Goal: Find specific page/section: Find specific page/section

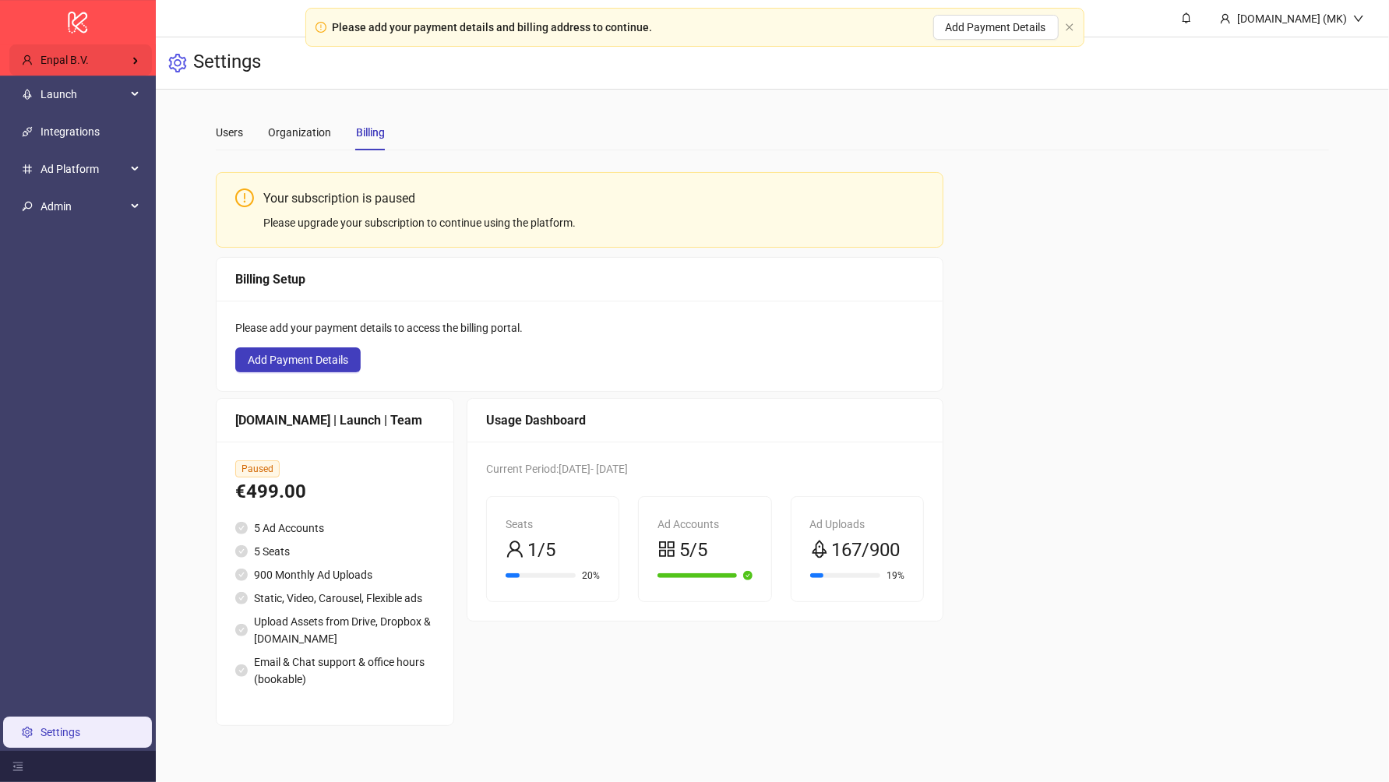
click at [136, 51] on div "Enpal B.V." at bounding box center [80, 59] width 143 height 31
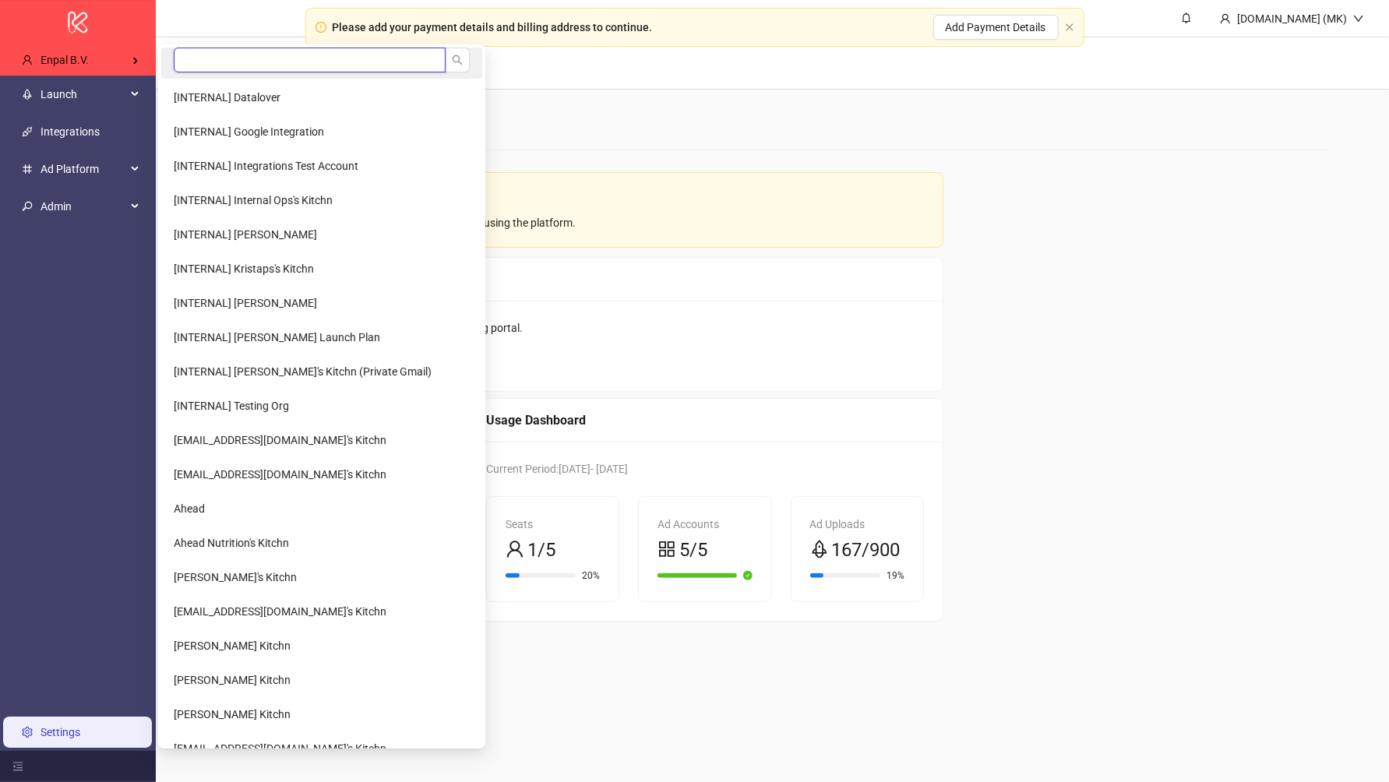
click at [233, 53] on input "search" at bounding box center [310, 60] width 272 height 25
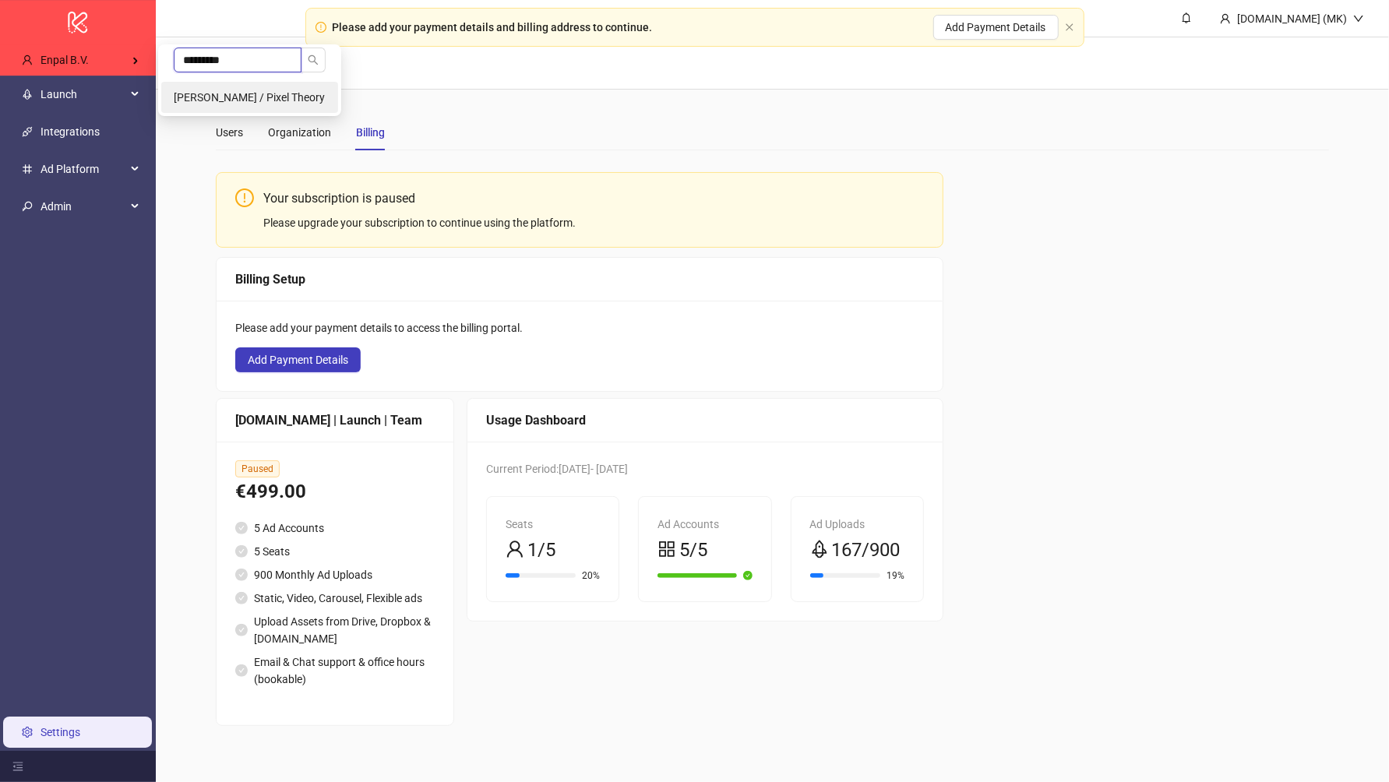
type input "*********"
click at [248, 86] on li "[PERSON_NAME] / Pixel Theory" at bounding box center [249, 97] width 177 height 31
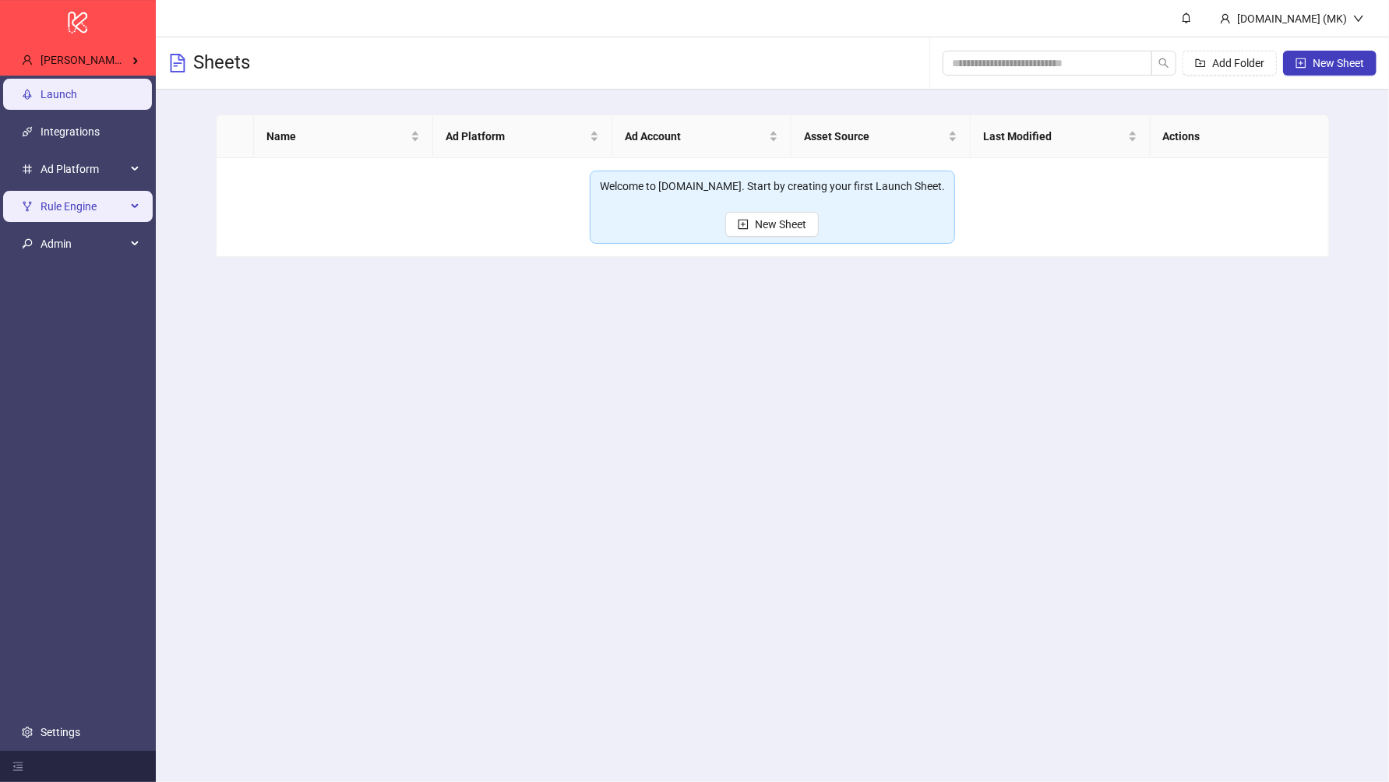
click at [89, 203] on span "Rule Engine" at bounding box center [84, 206] width 86 height 31
click at [88, 203] on span "Rule Engine" at bounding box center [84, 206] width 86 height 31
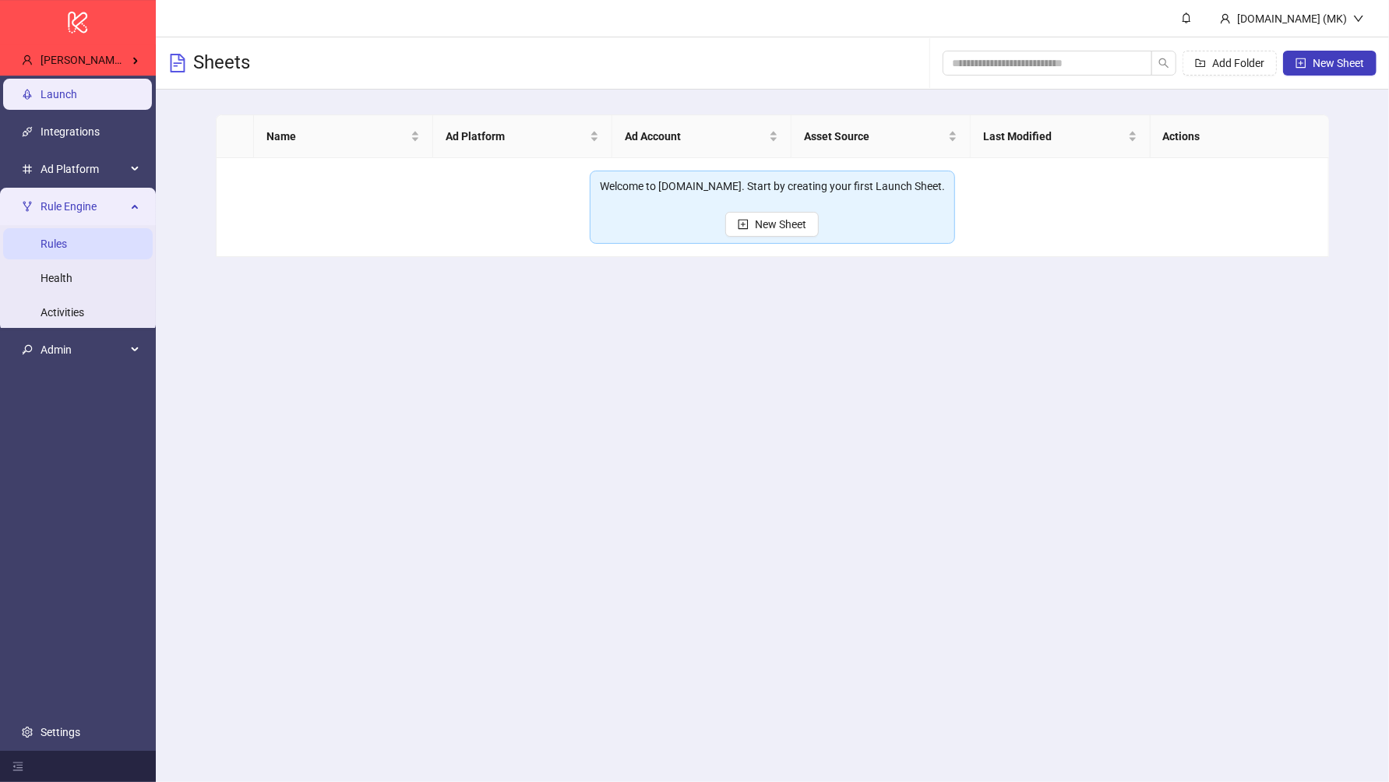
click at [67, 238] on link "Rules" at bounding box center [54, 244] width 26 height 12
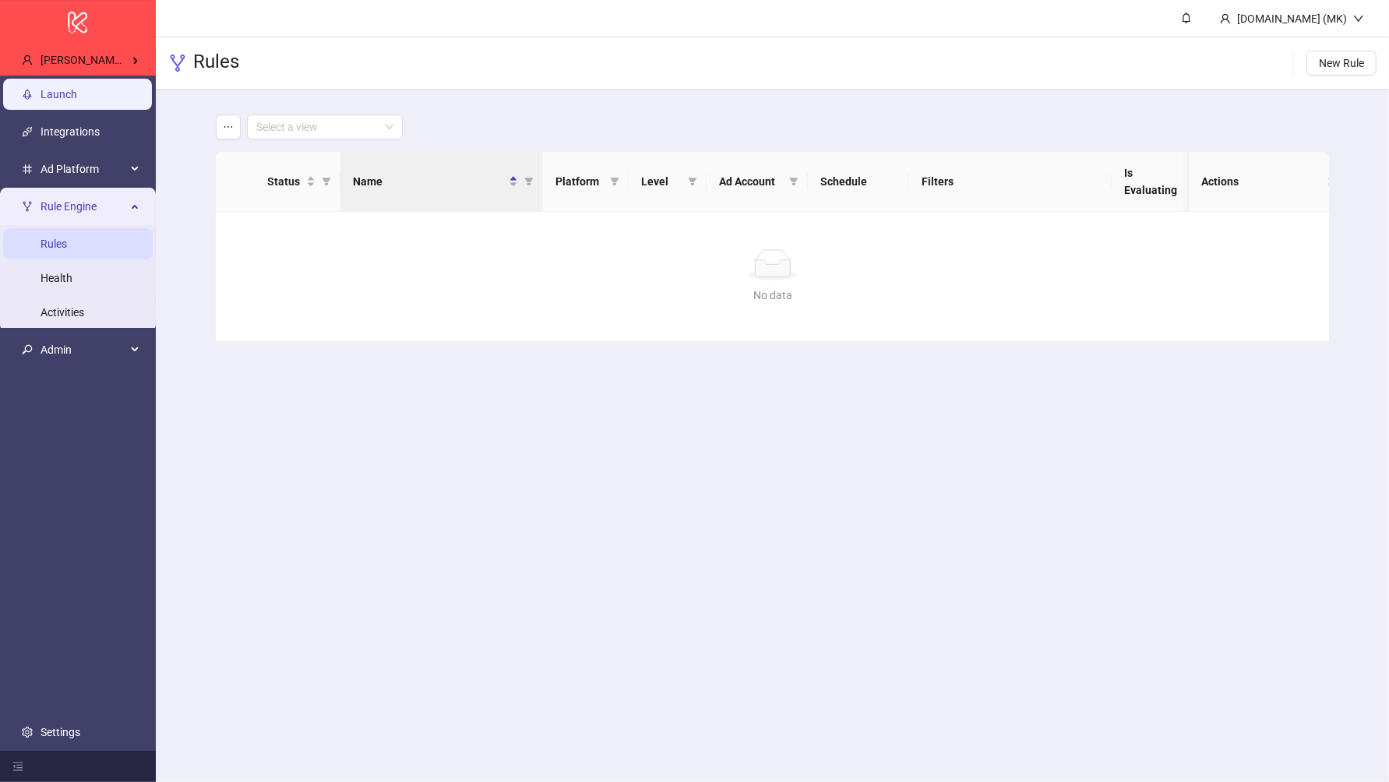
click at [77, 92] on link "Launch" at bounding box center [59, 94] width 37 height 12
